Goal: Find specific page/section: Find specific page/section

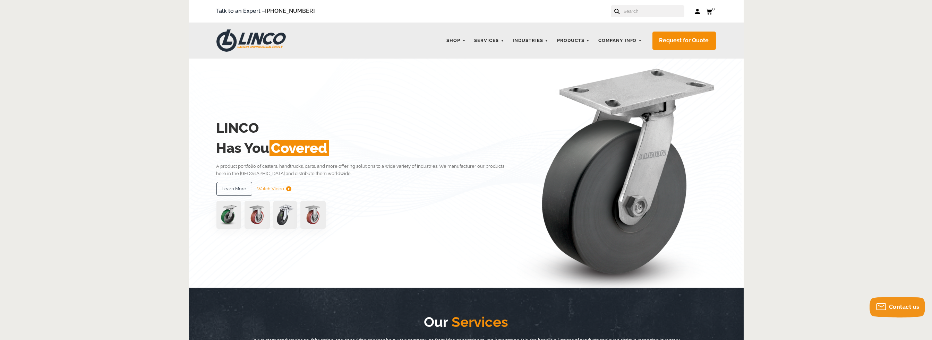
click at [654, 6] on input "text" at bounding box center [653, 11] width 61 height 12
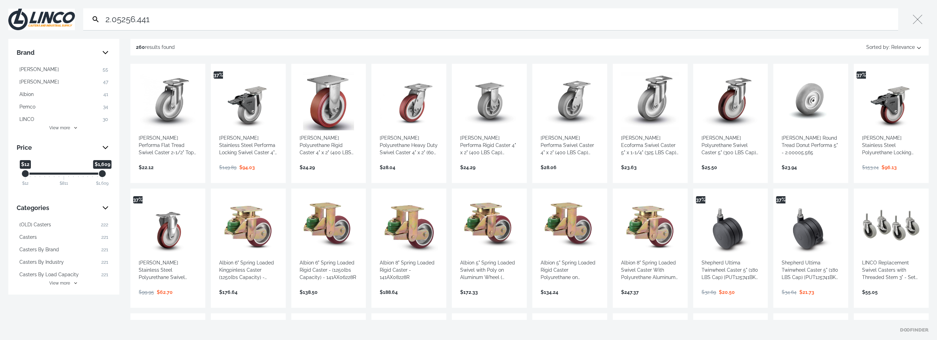
click at [158, 21] on input "2.05256.441" at bounding box center [500, 19] width 792 height 22
